Goal: Task Accomplishment & Management: Use online tool/utility

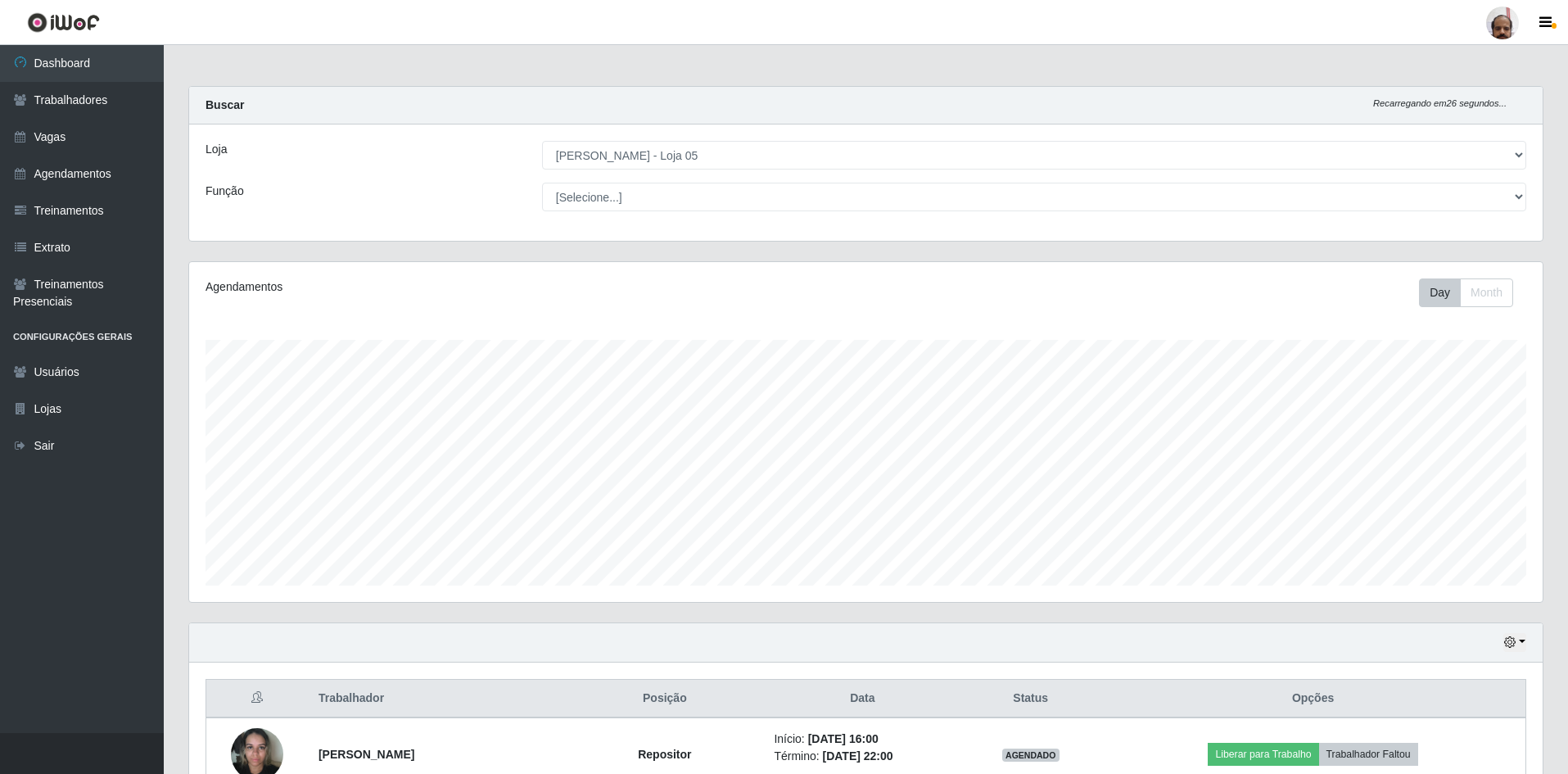
select select "252"
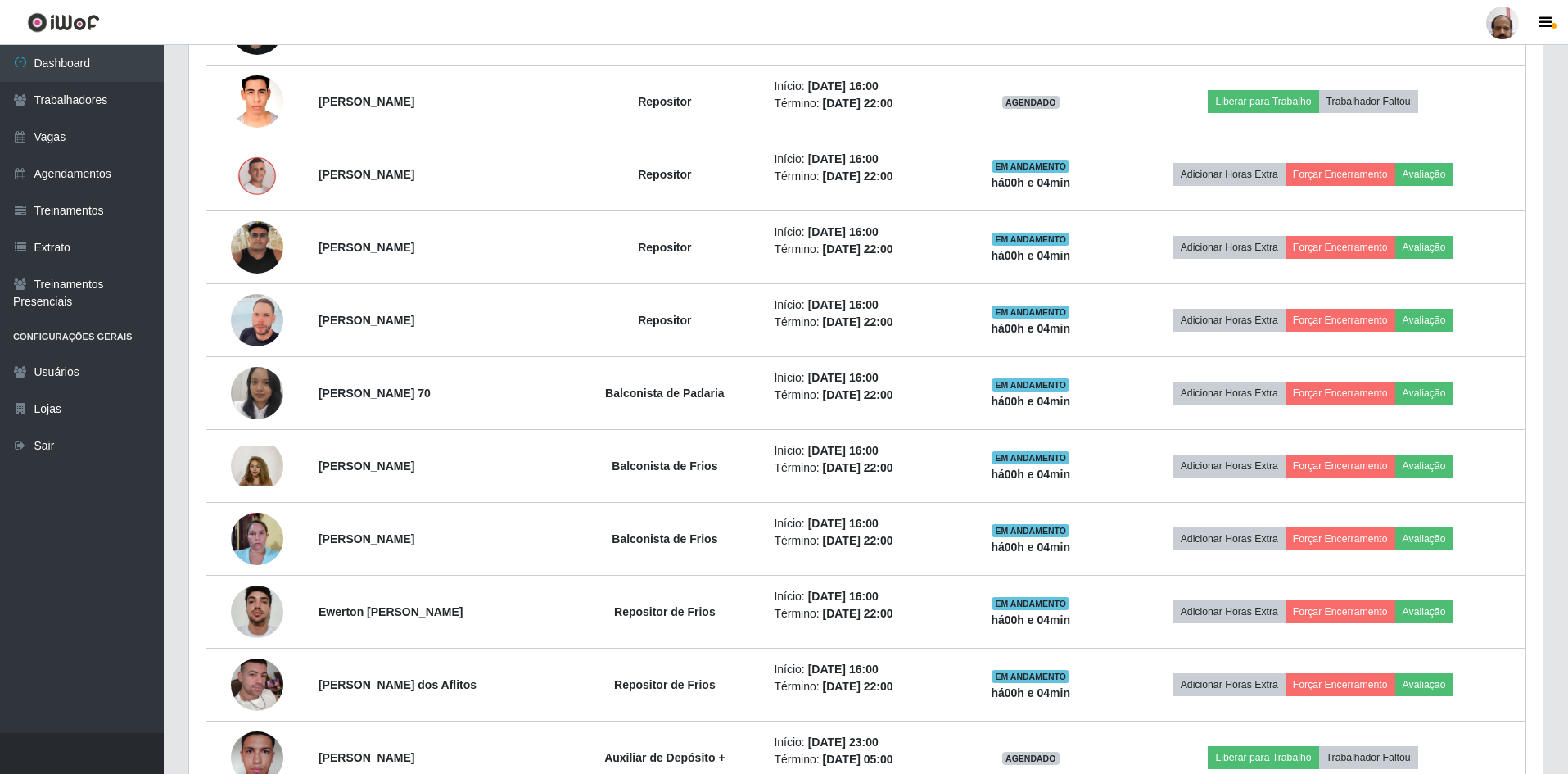
scroll to position [741, 0]
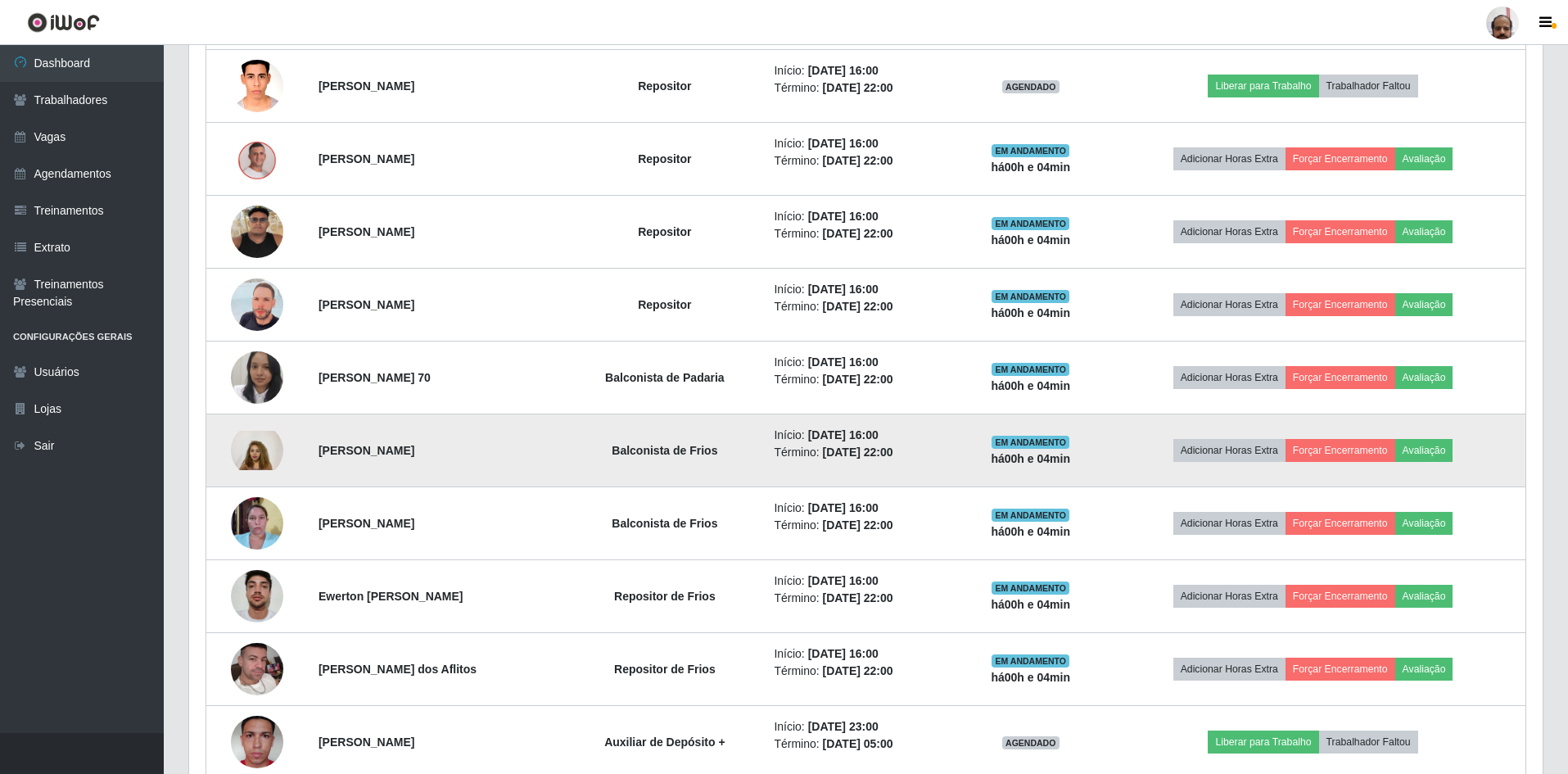
click at [243, 452] on img at bounding box center [257, 450] width 52 height 39
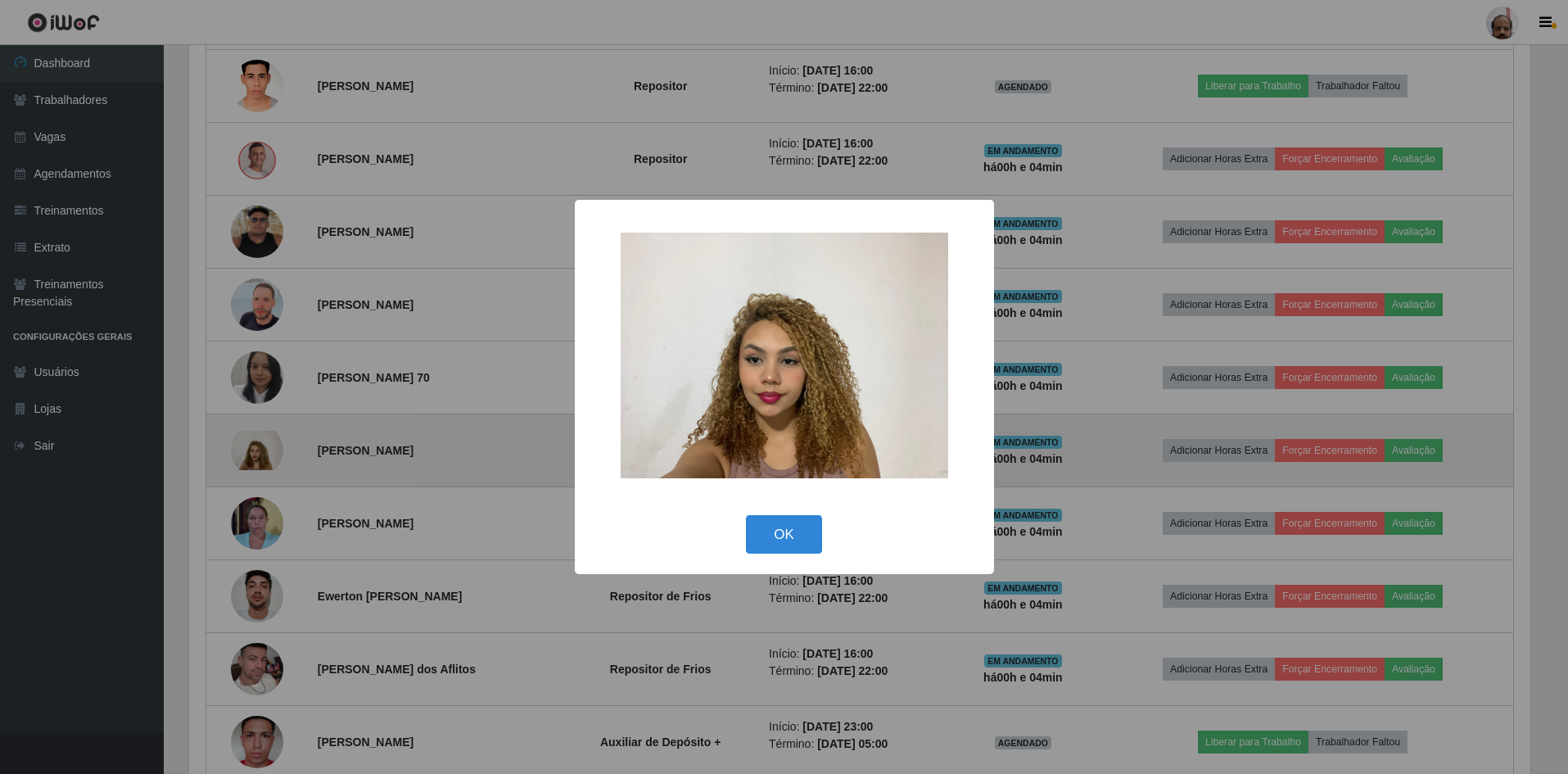
scroll to position [340, 1345]
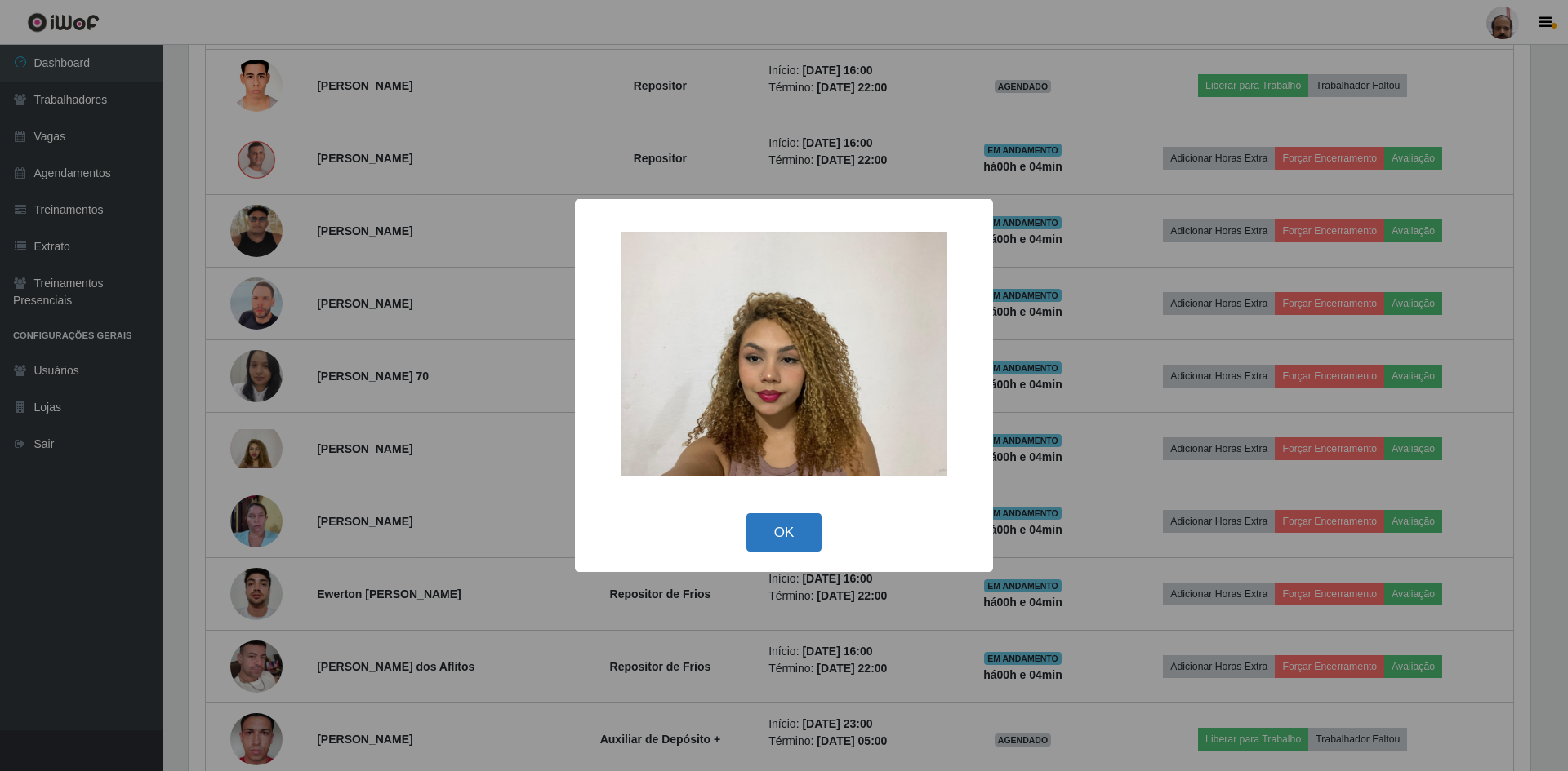
click at [800, 544] on button "OK" at bounding box center [784, 533] width 76 height 38
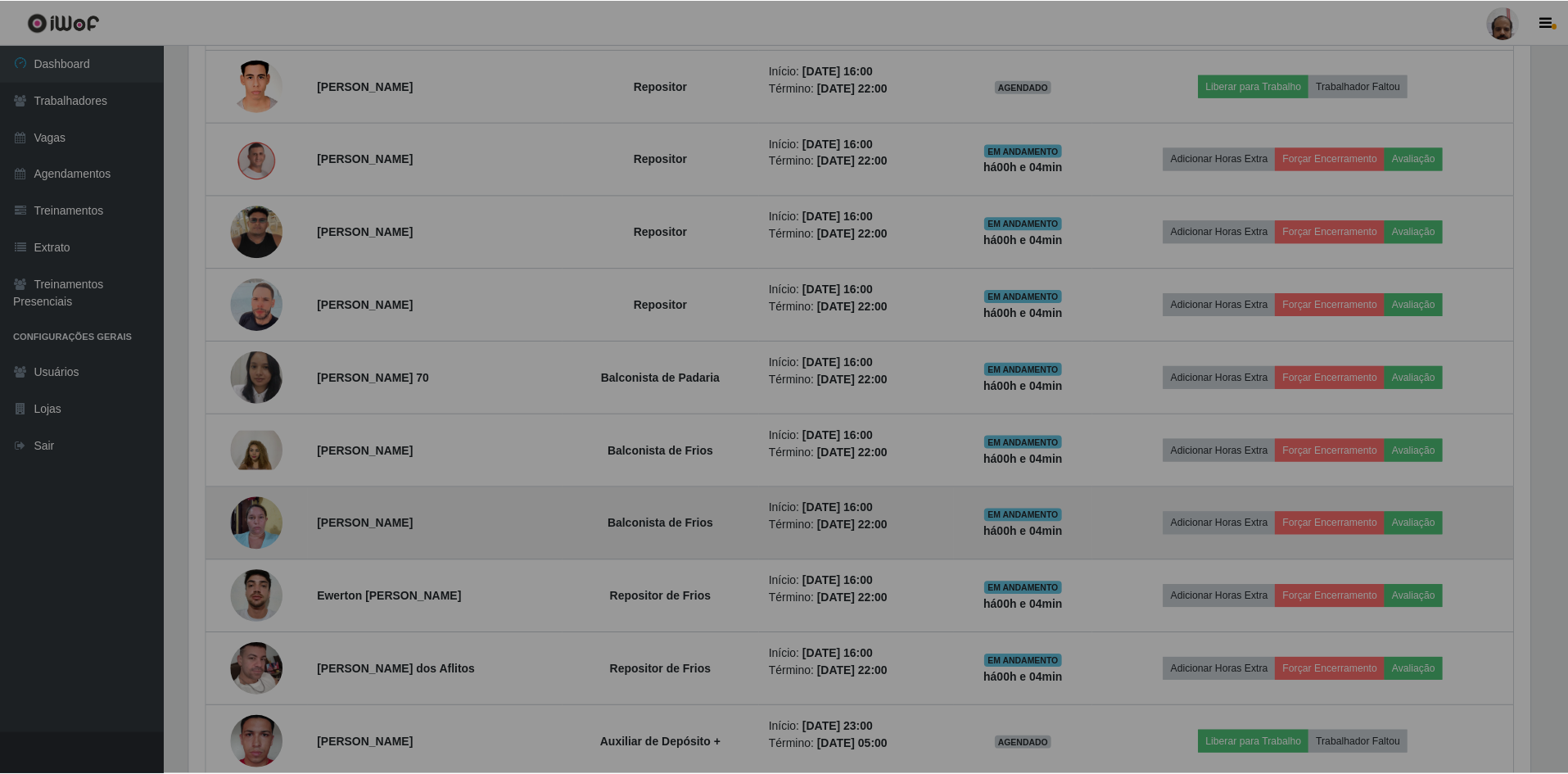
scroll to position [340, 1353]
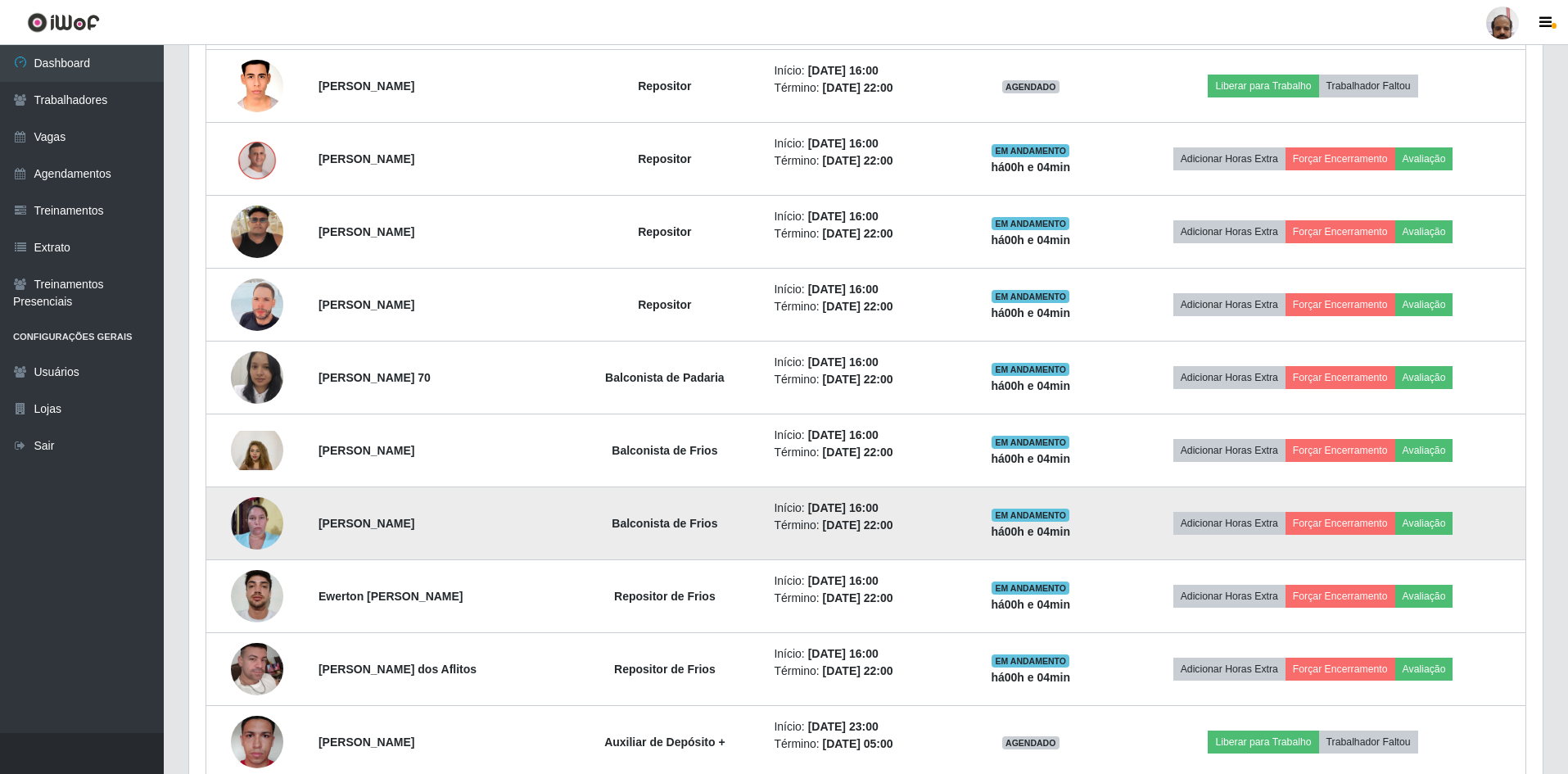
click at [267, 529] on img at bounding box center [257, 523] width 52 height 70
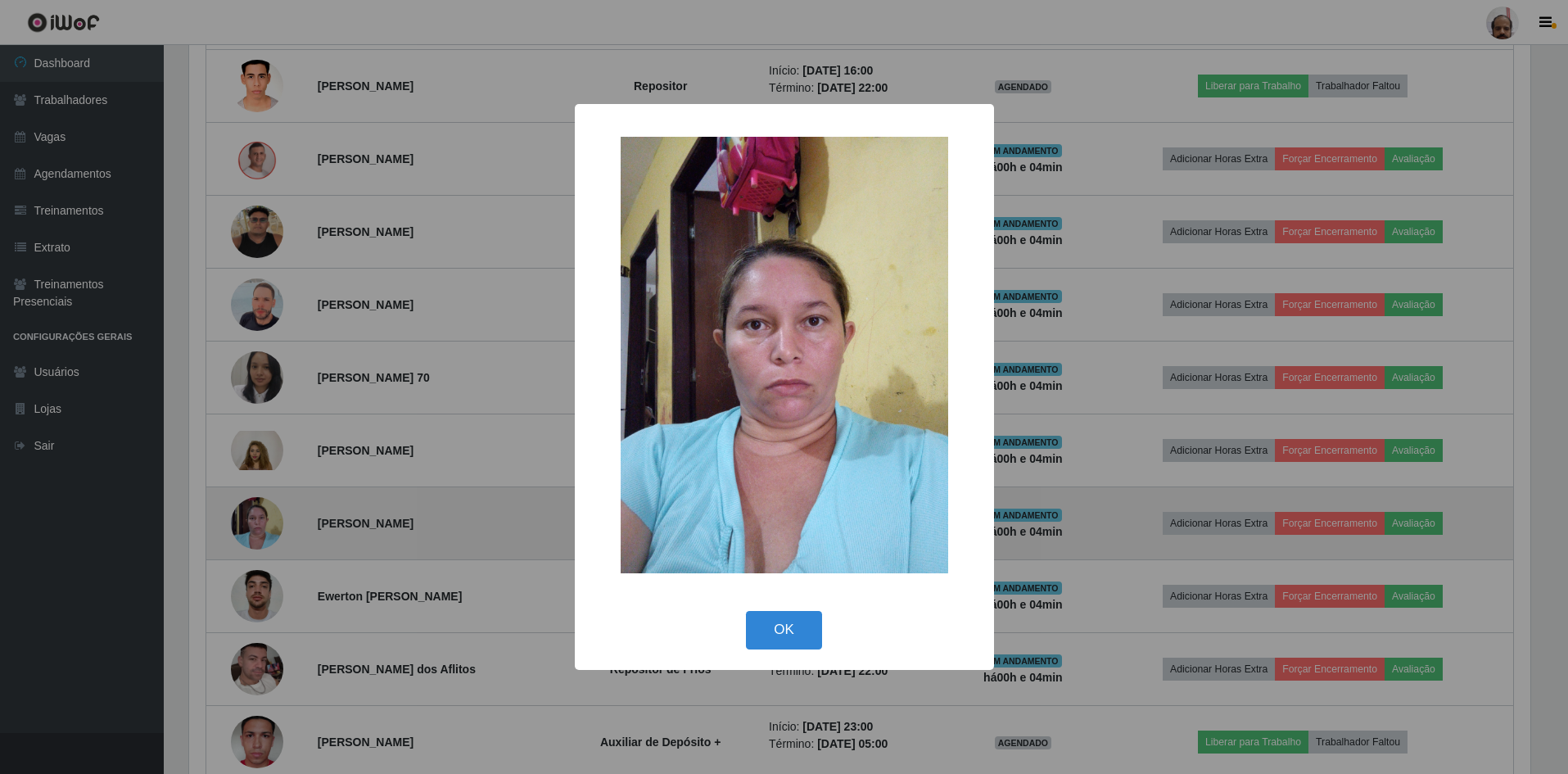
scroll to position [340, 1345]
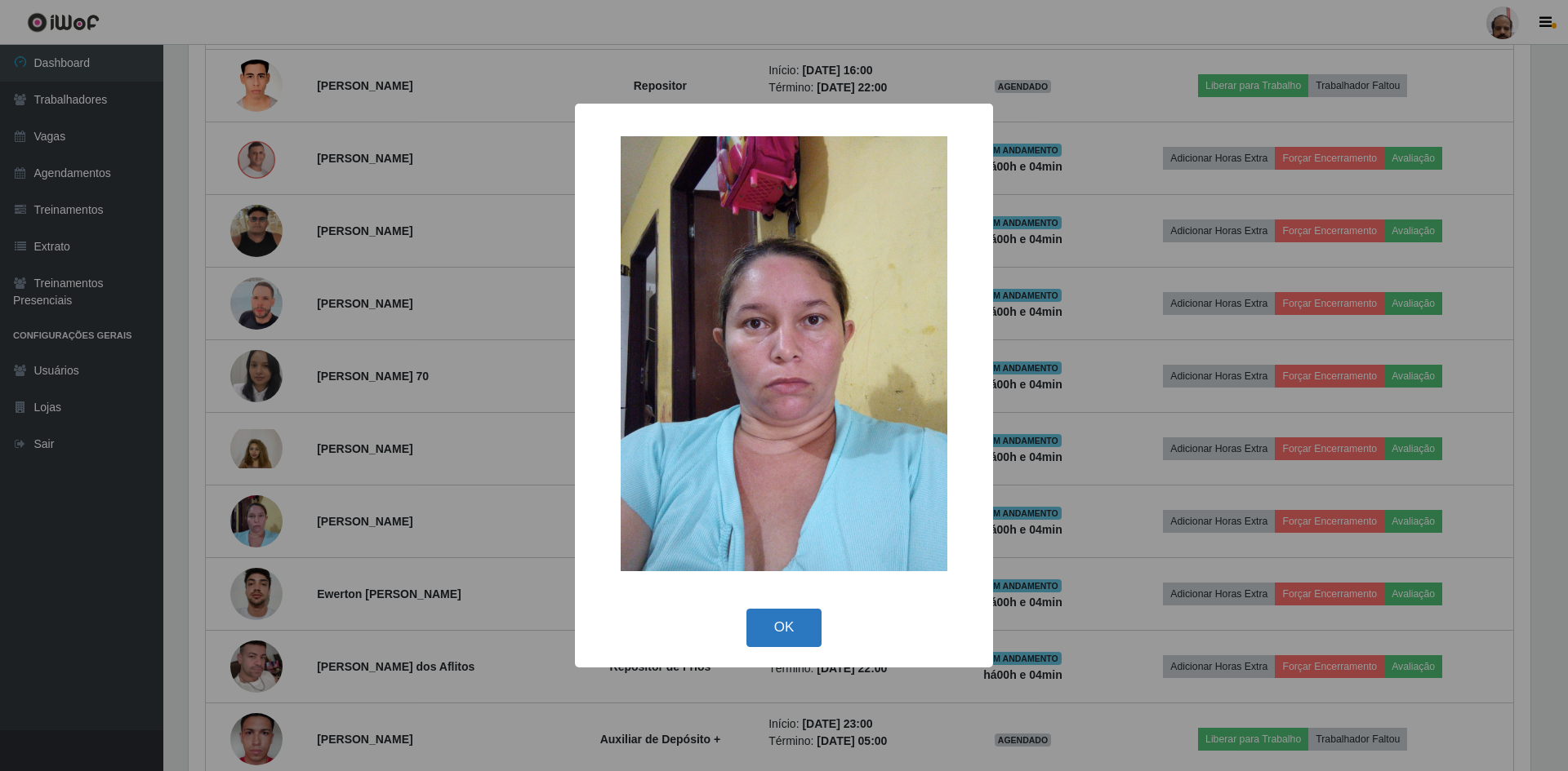
click at [799, 631] on button "OK" at bounding box center [784, 628] width 76 height 38
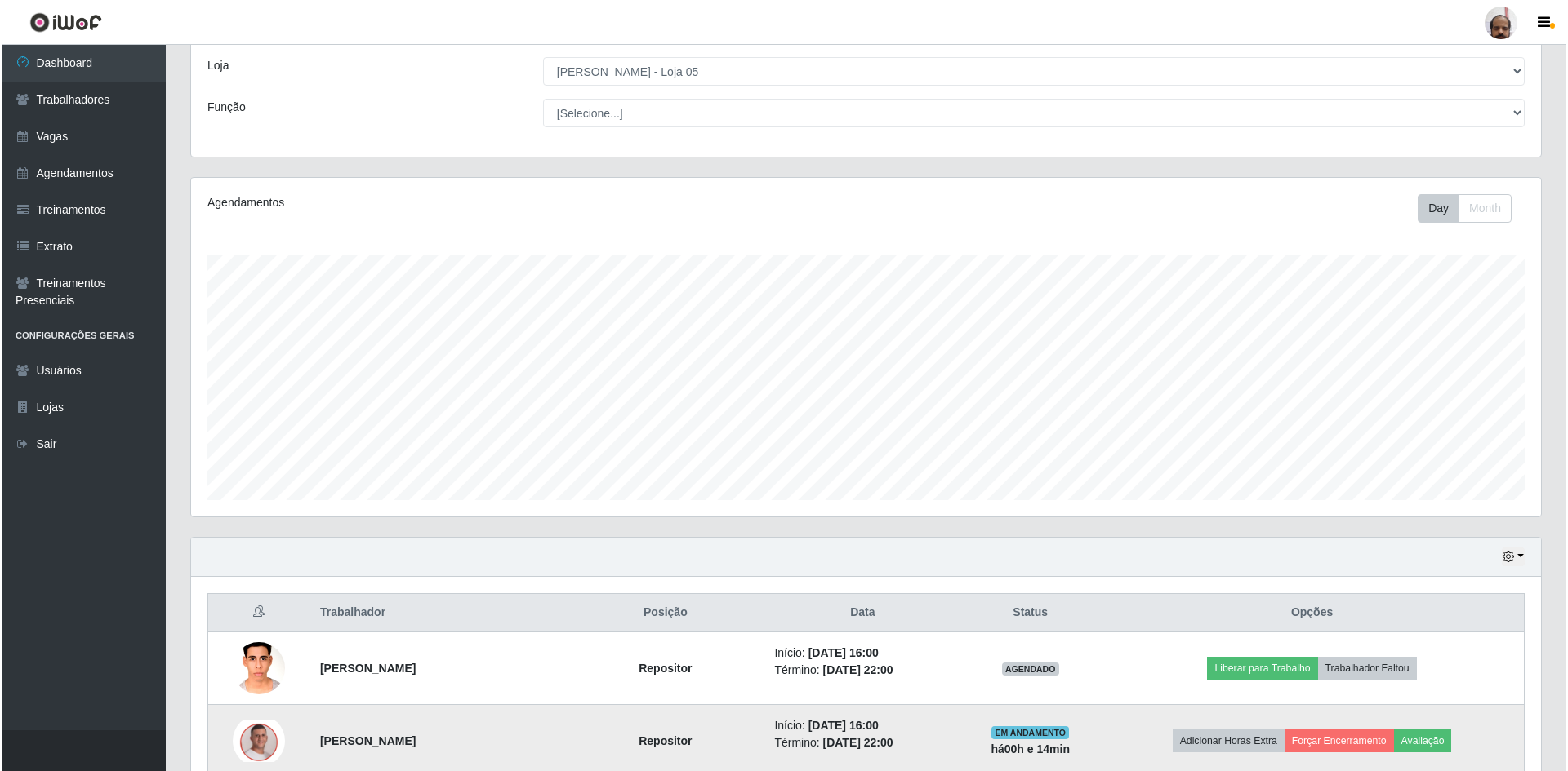
scroll to position [163, 0]
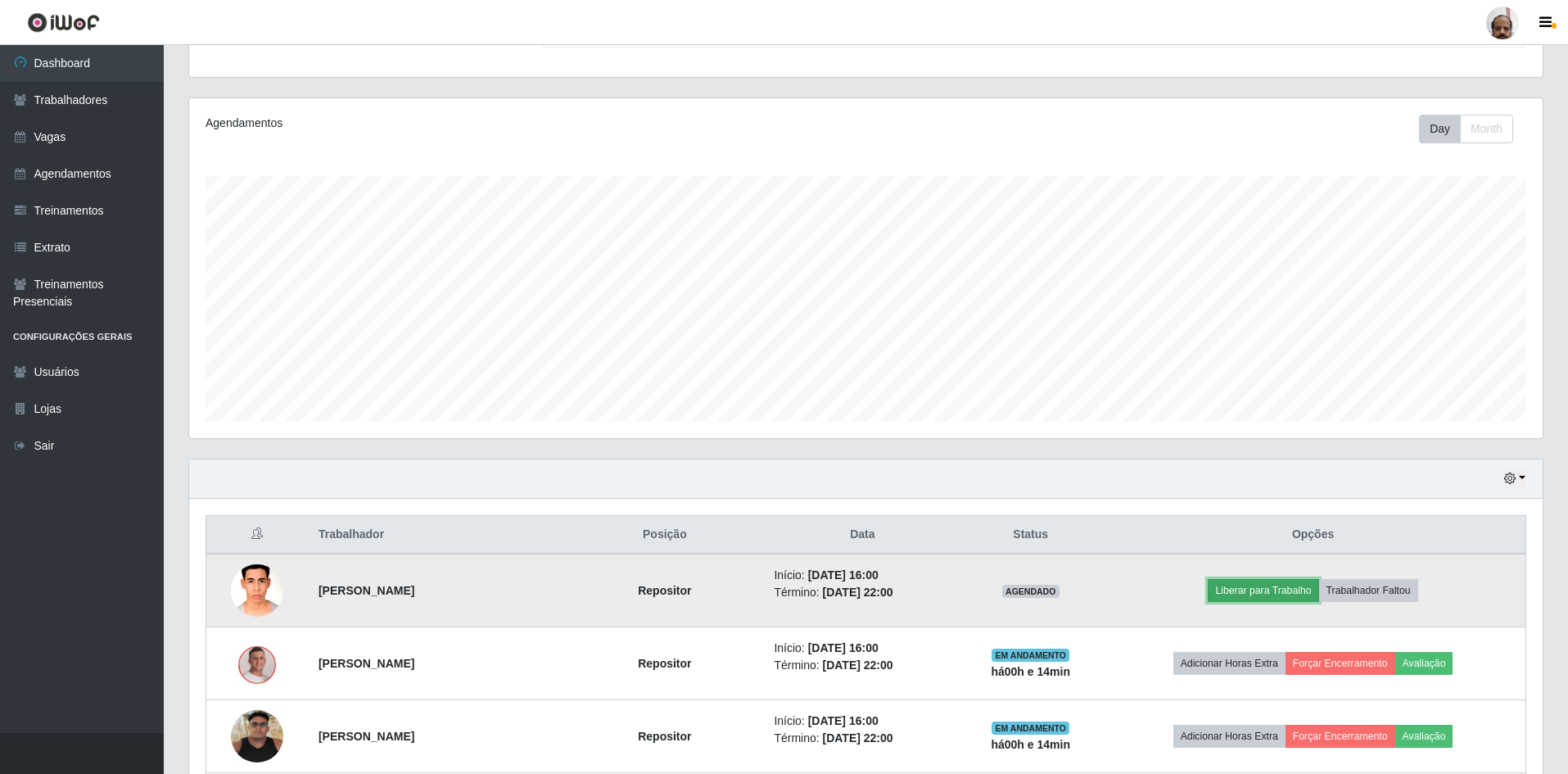
click at [1295, 592] on button "Liberar para Trabalho" at bounding box center [1263, 590] width 111 height 23
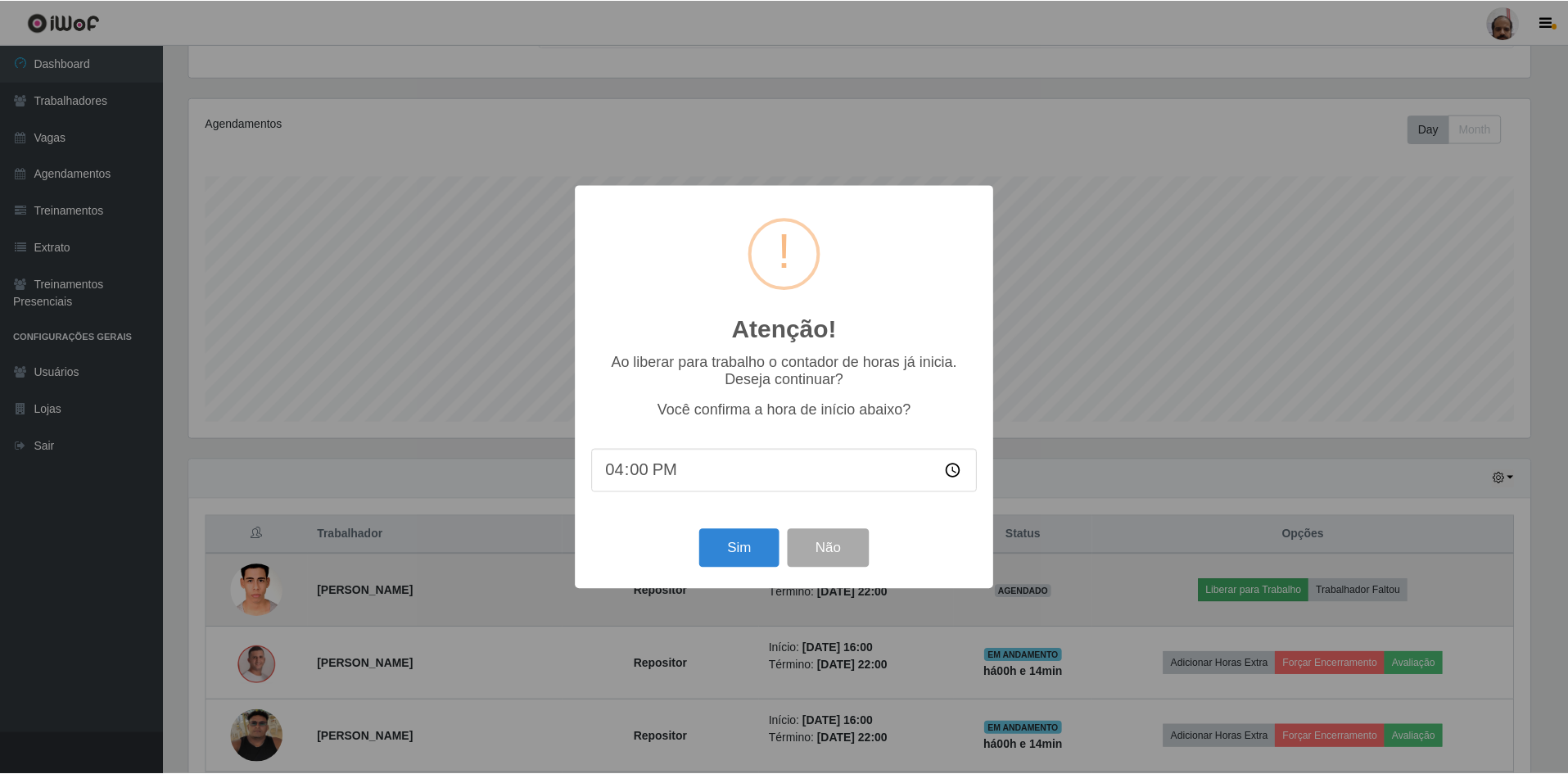
scroll to position [340, 1345]
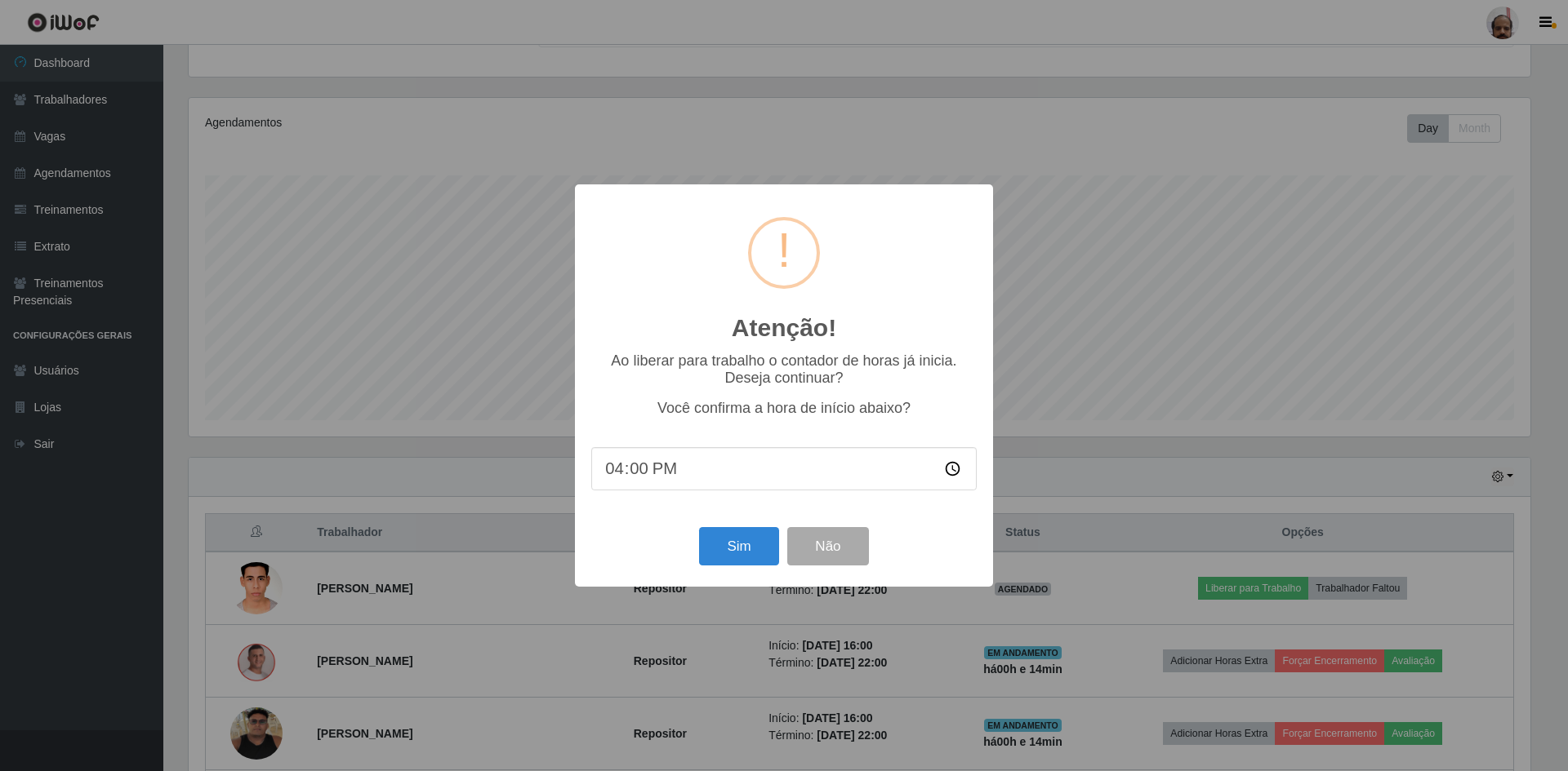
click at [648, 471] on input "16:00" at bounding box center [784, 469] width 386 height 43
click at [636, 476] on input "16:00" at bounding box center [784, 469] width 386 height 43
type input "16:15"
click at [741, 557] on button "Sim" at bounding box center [738, 546] width 79 height 38
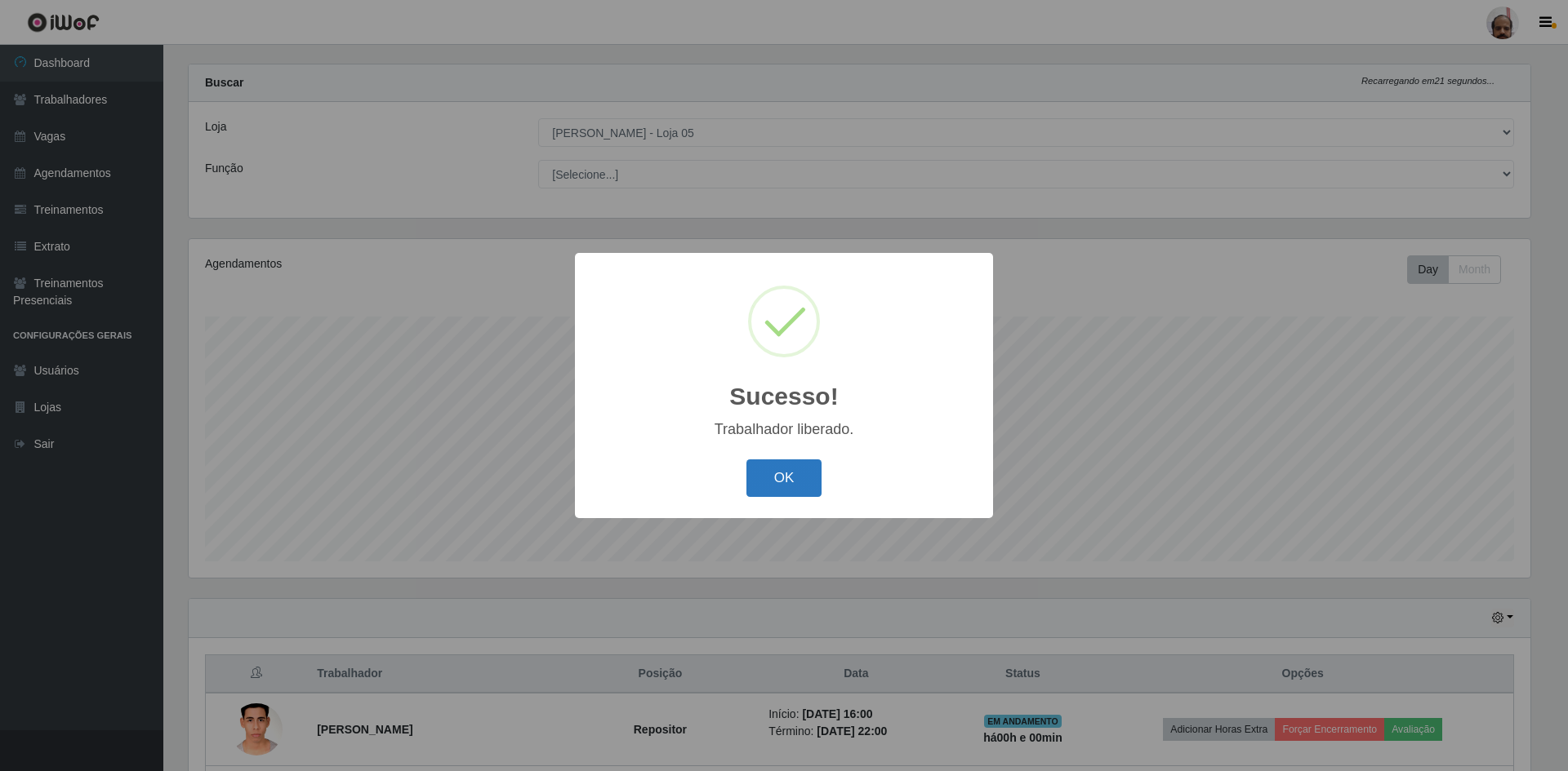
click at [777, 476] on button "OK" at bounding box center [784, 478] width 76 height 38
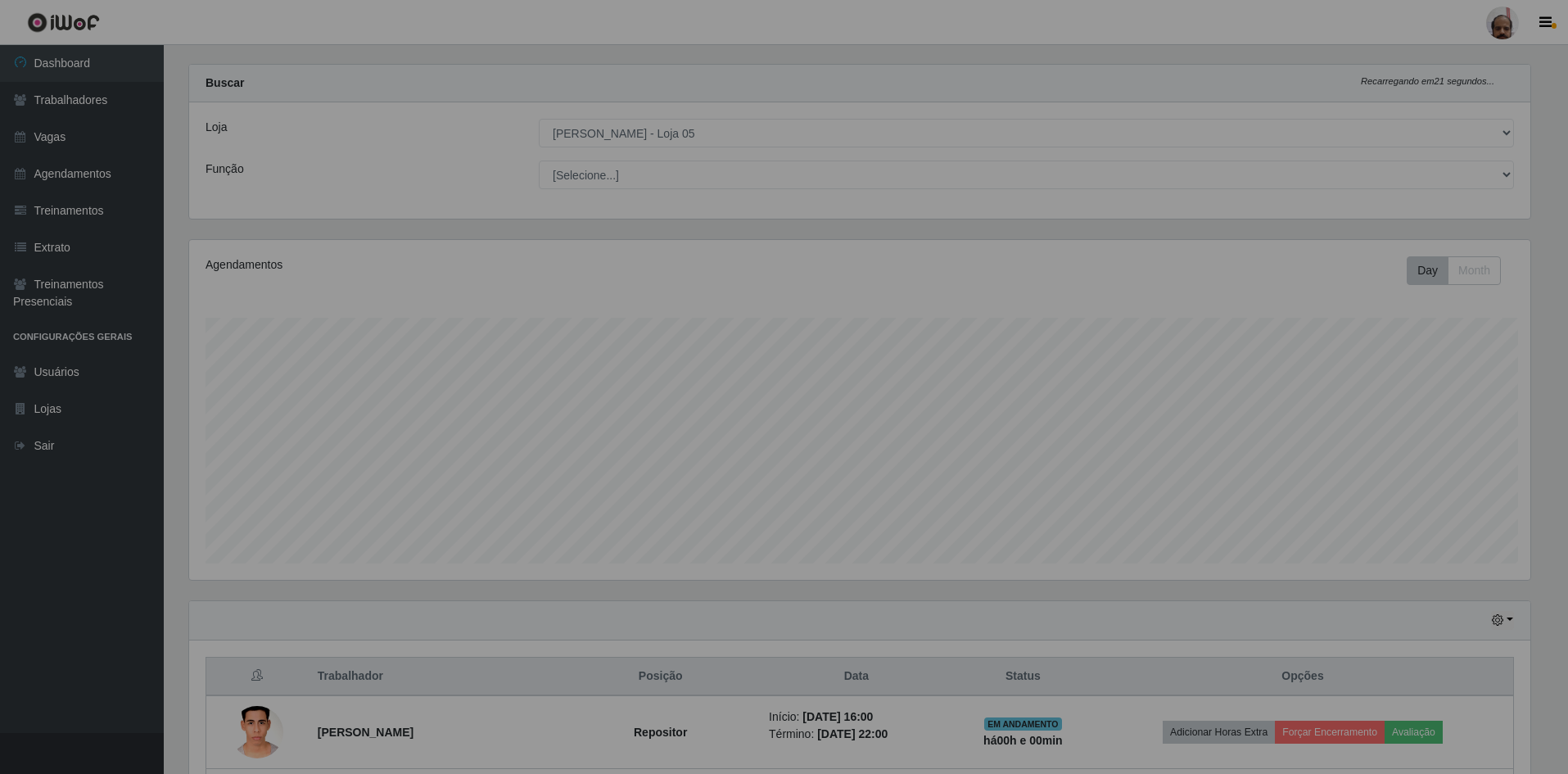
scroll to position [340, 1353]
